Goal: Find specific page/section: Find specific page/section

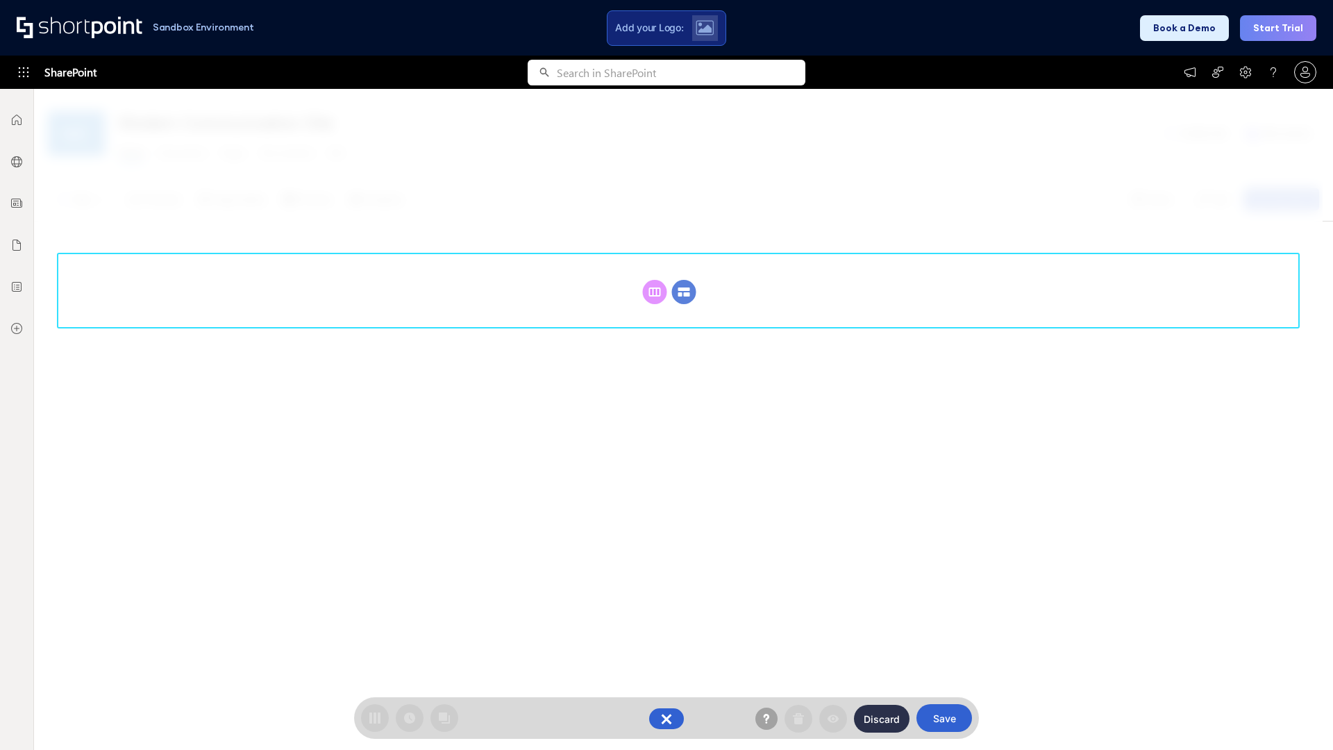
click at [684, 280] on circle at bounding box center [684, 292] width 24 height 24
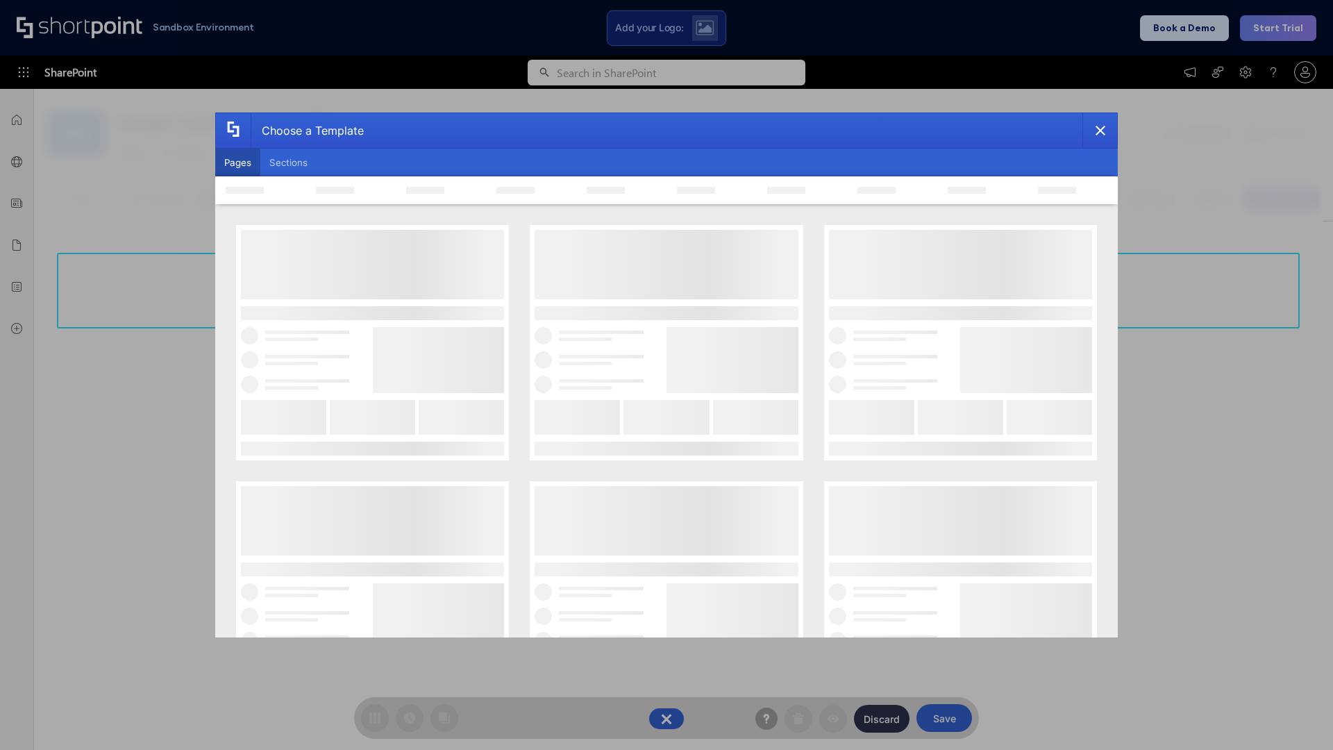
scroll to position [190, 0]
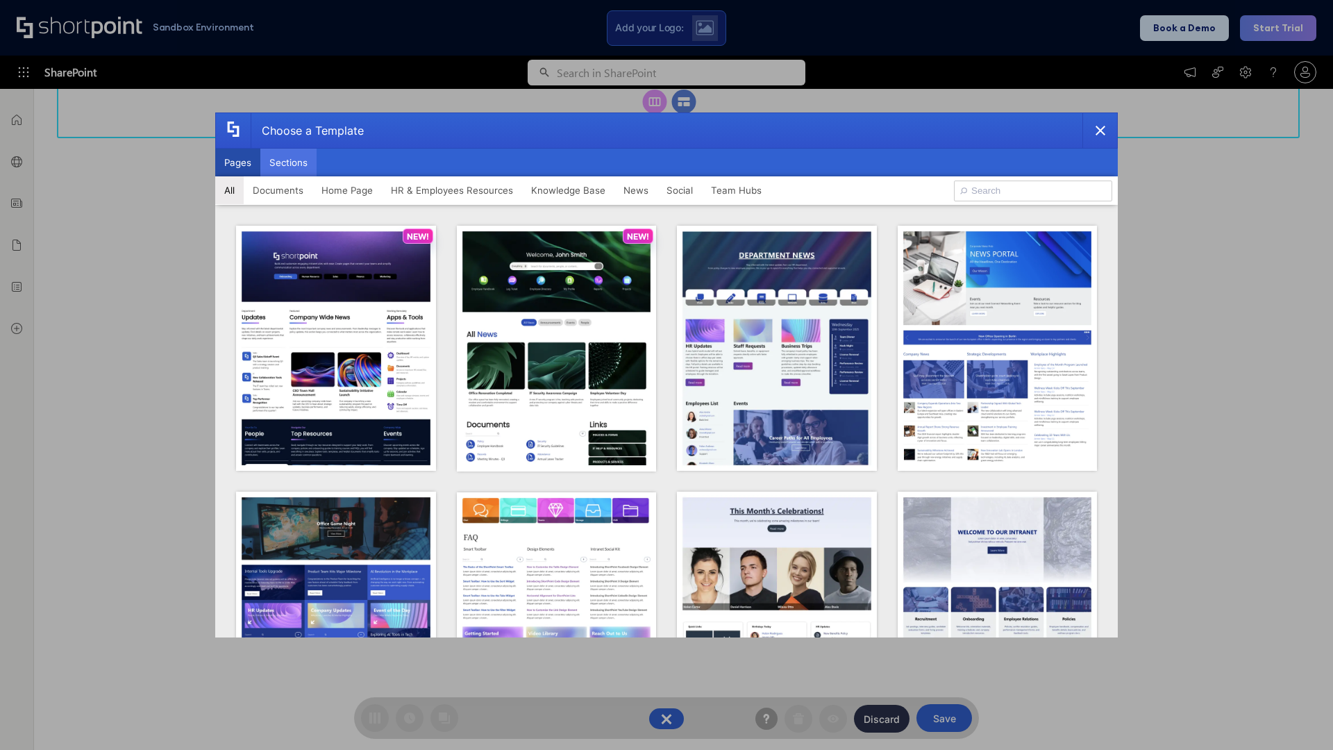
click at [288, 162] on button "Sections" at bounding box center [288, 163] width 56 height 28
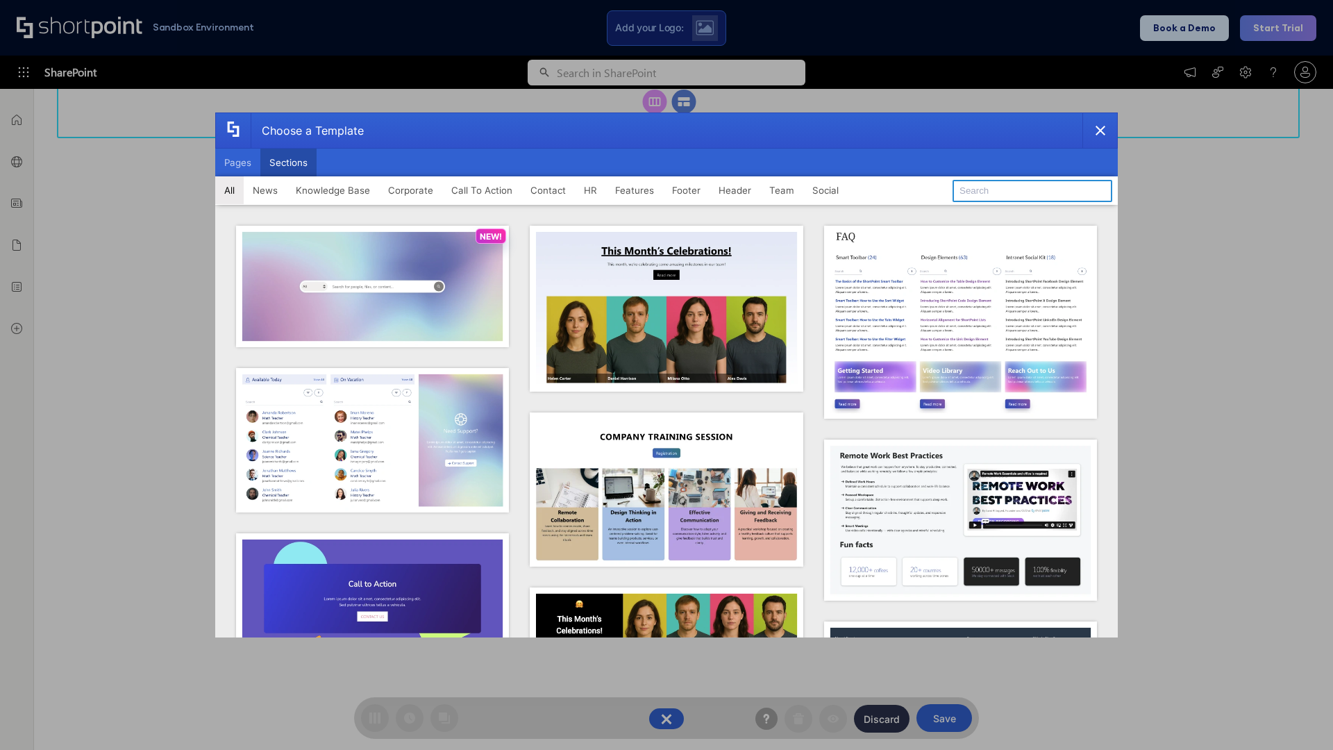
type input "News Kit 2"
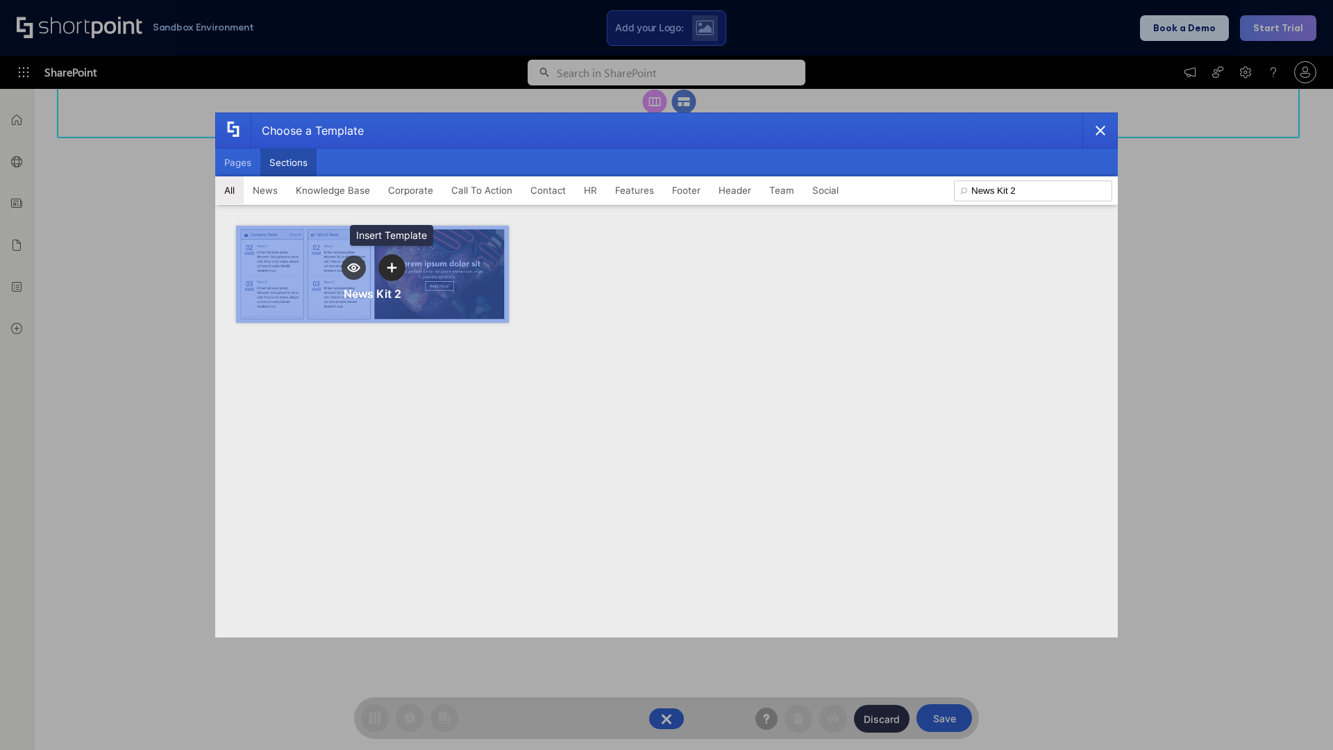
click at [392, 267] on icon "template selector" at bounding box center [392, 267] width 10 height 10
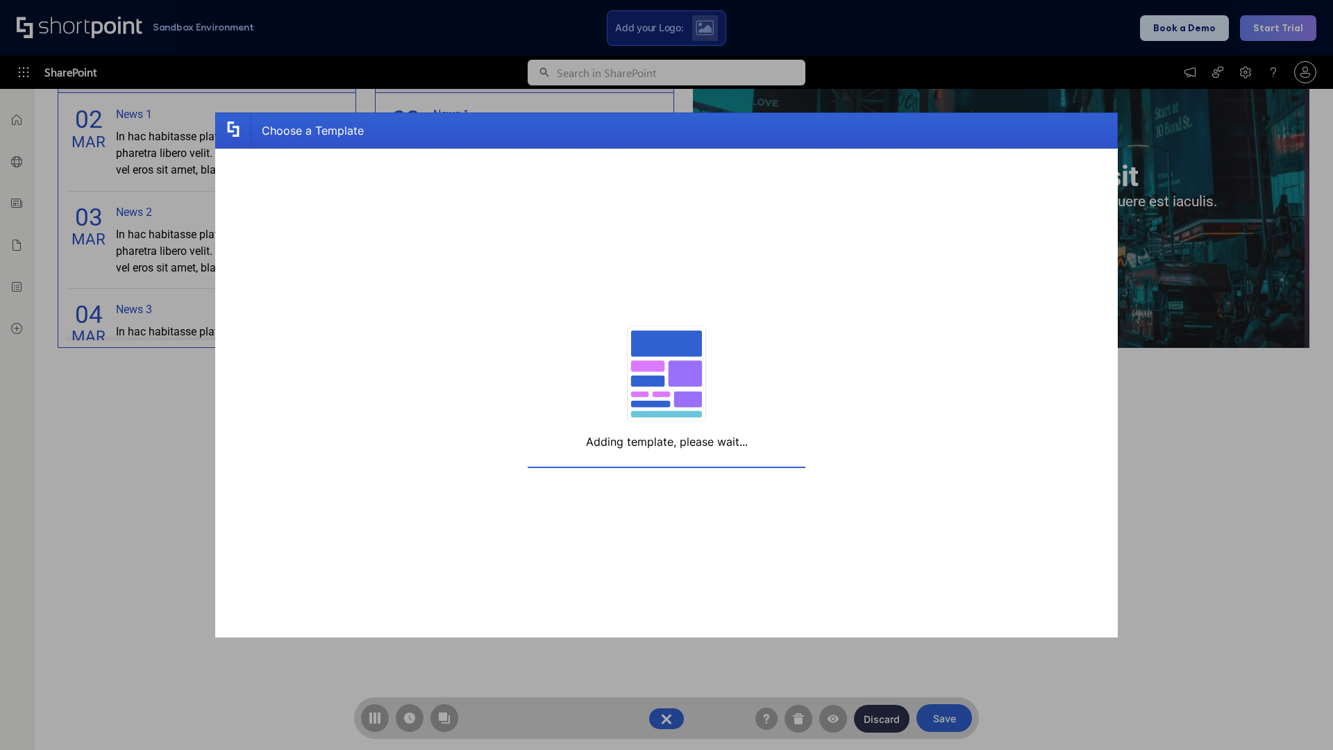
scroll to position [222, 0]
